Goal: Transaction & Acquisition: Download file/media

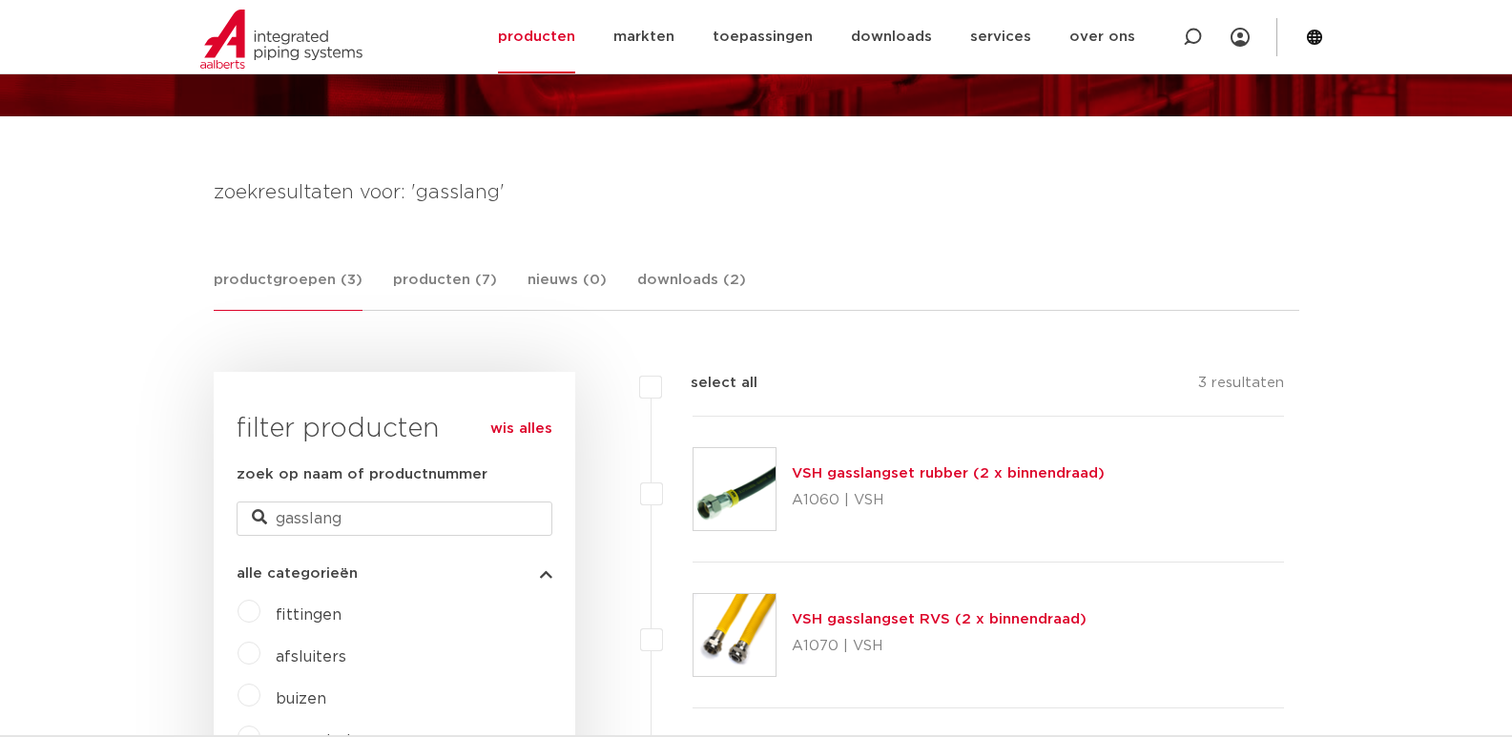
scroll to position [286, 0]
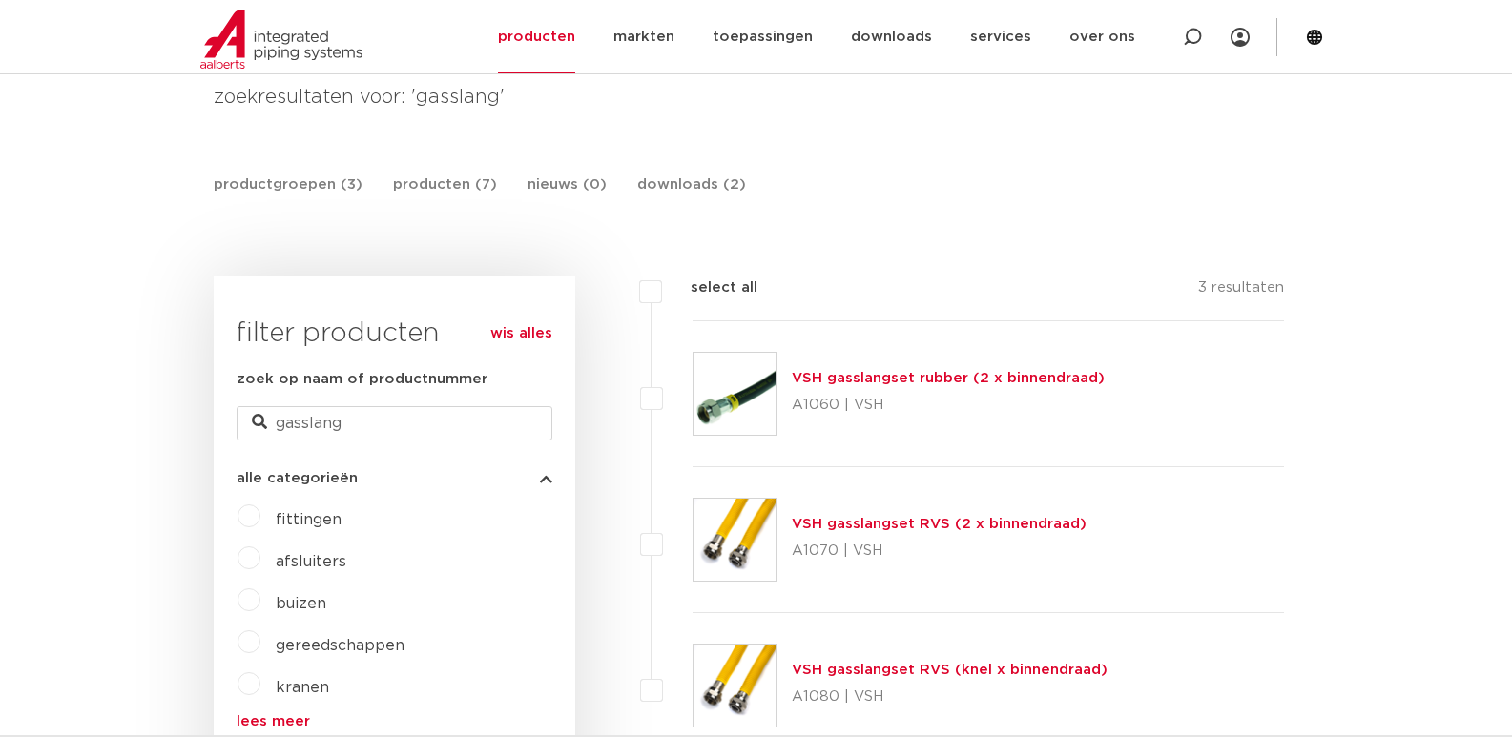
click at [897, 378] on link "VSH gasslangset rubber (2 x binnendraad)" at bounding box center [948, 378] width 313 height 14
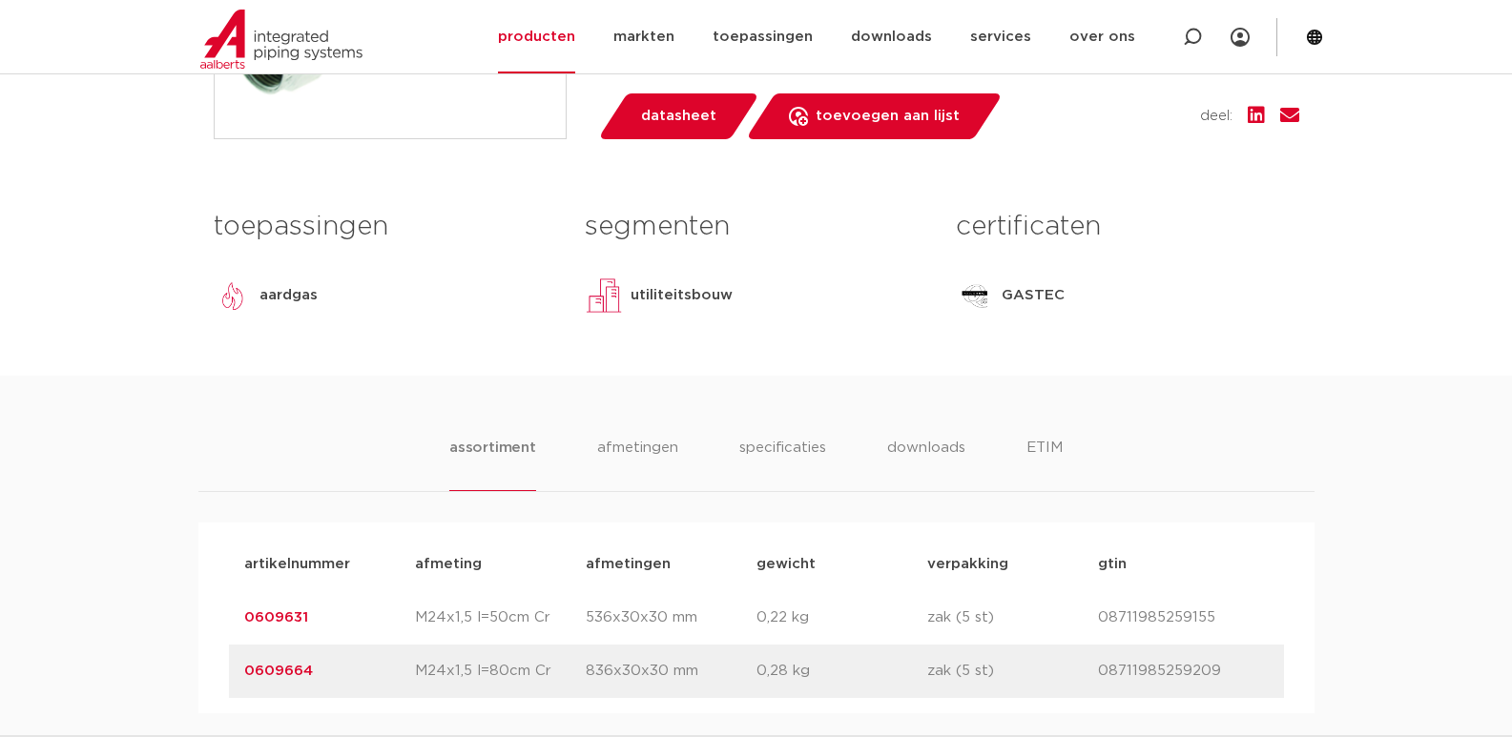
scroll to position [858, 0]
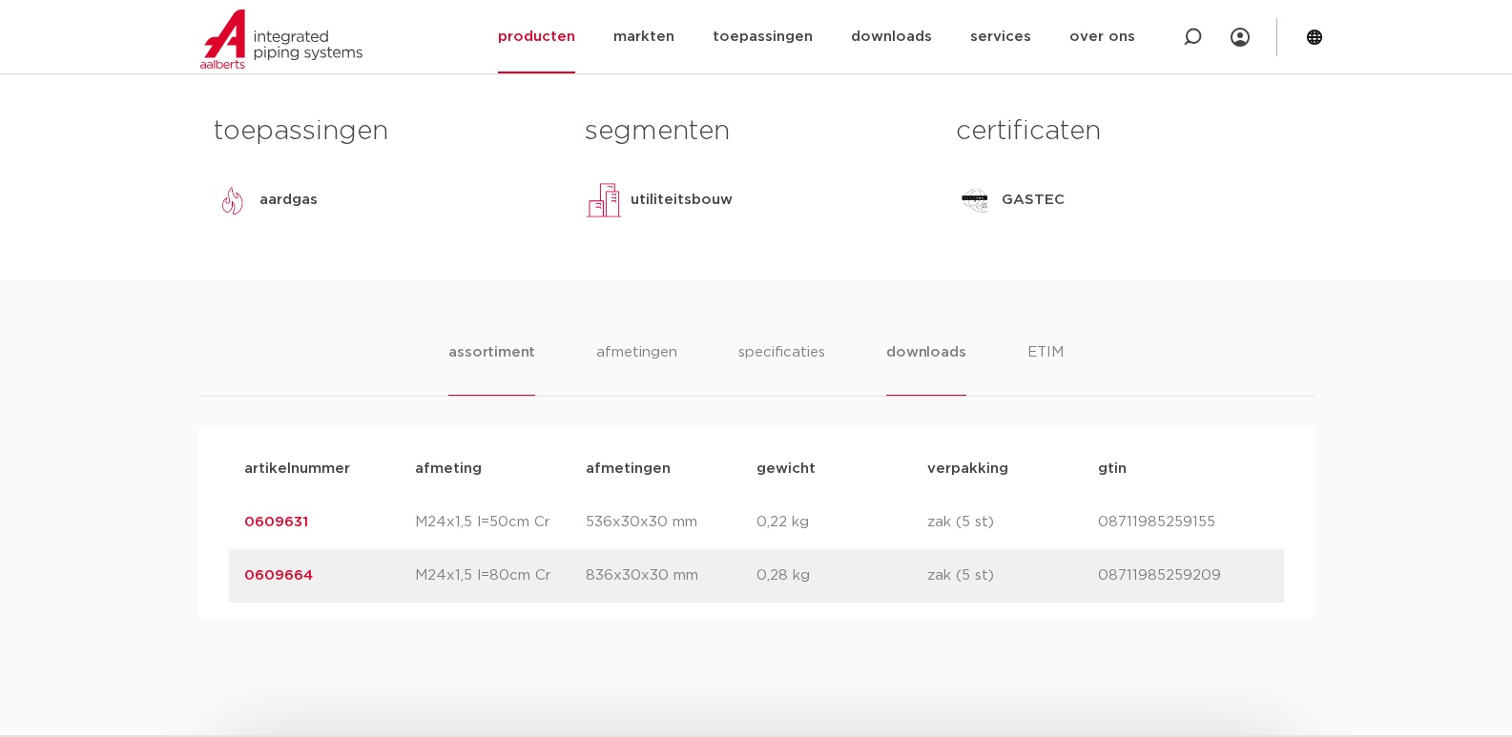
click at [904, 396] on li "downloads" at bounding box center [925, 368] width 79 height 54
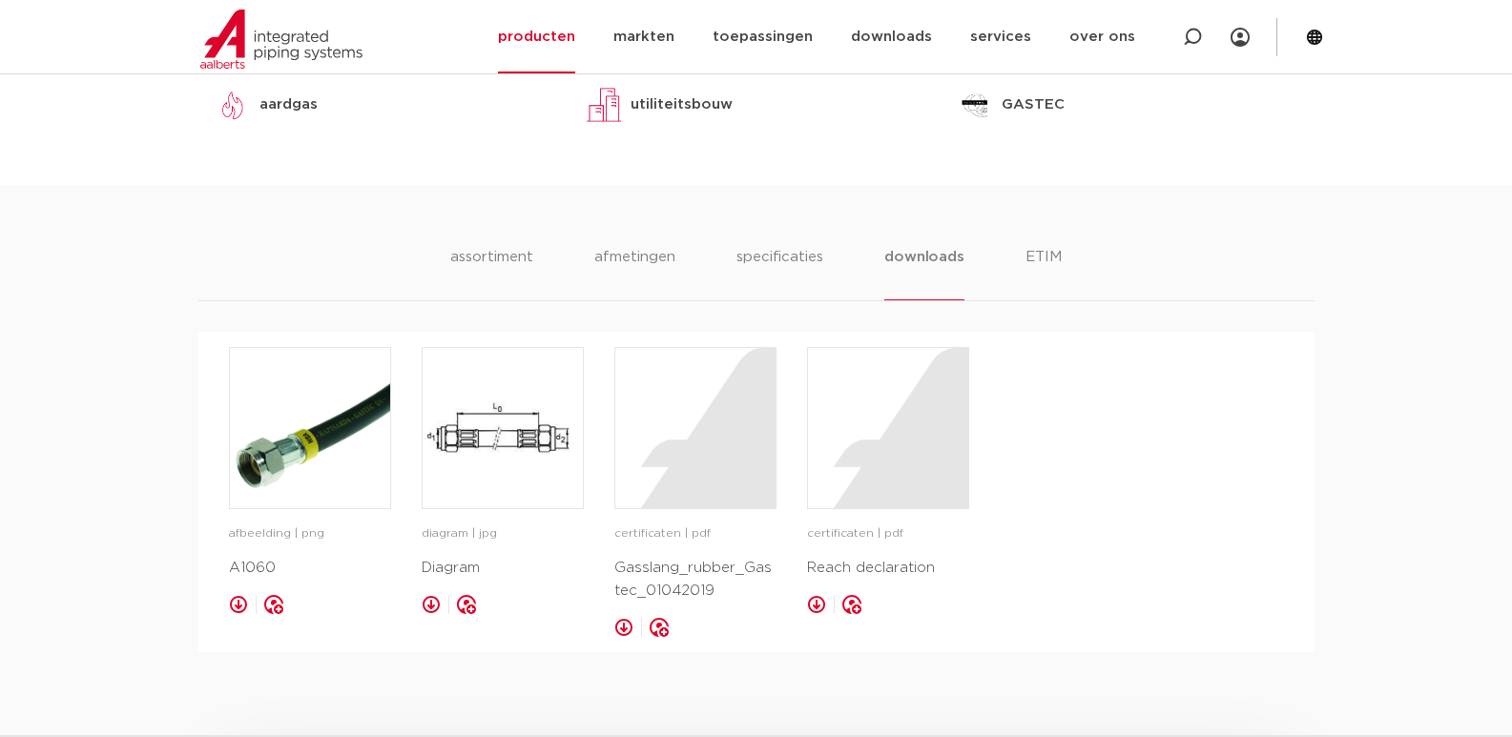
scroll to position [1049, 0]
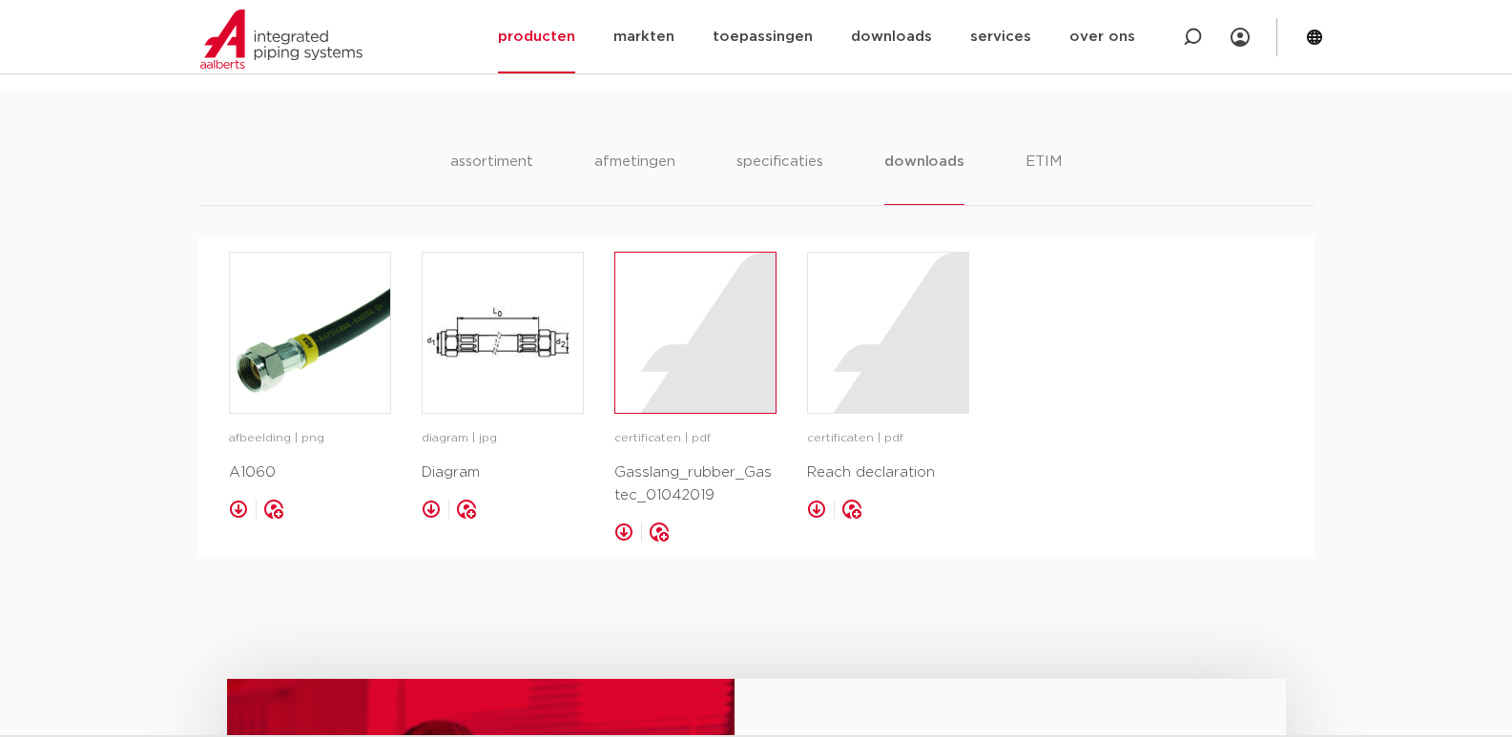
click at [675, 413] on div at bounding box center [695, 333] width 160 height 160
click at [864, 393] on div at bounding box center [888, 333] width 160 height 160
